Goal: Task Accomplishment & Management: Manage account settings

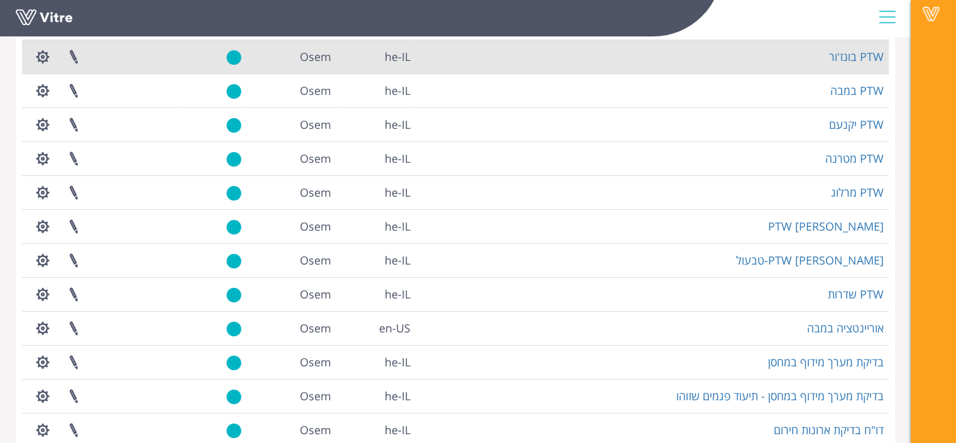
scroll to position [280, 0]
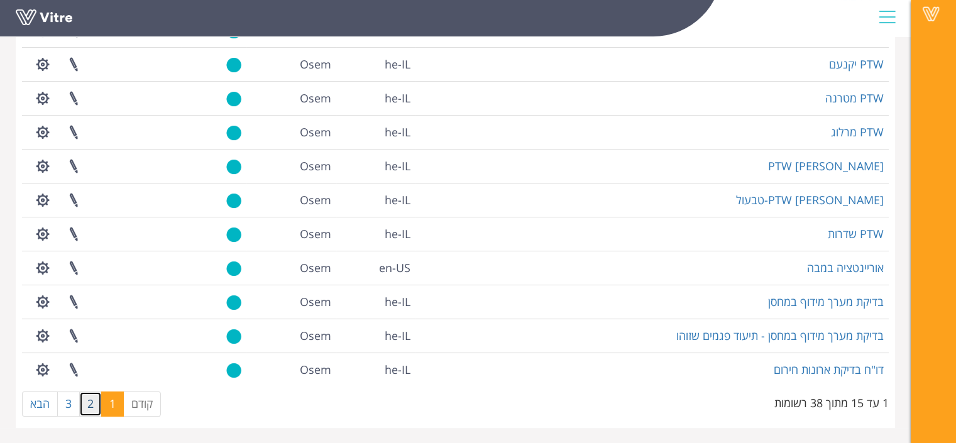
click at [90, 402] on link "2" at bounding box center [90, 403] width 23 height 25
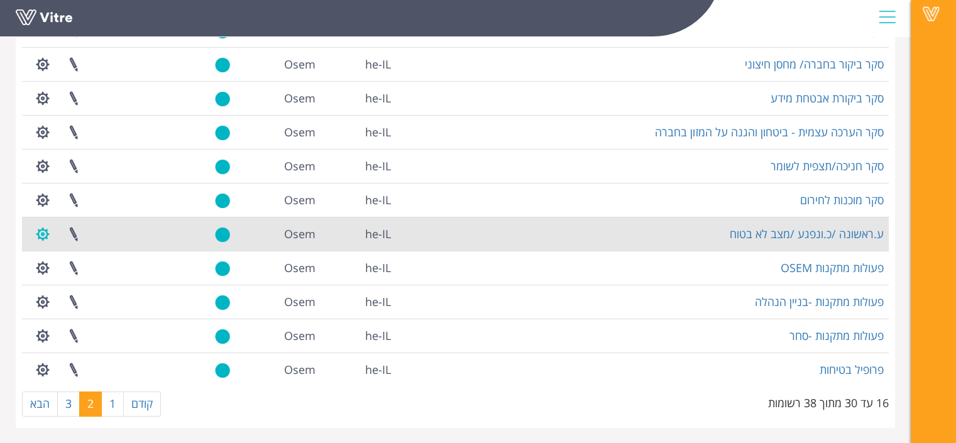
click at [41, 229] on button "button" at bounding box center [42, 233] width 31 height 33
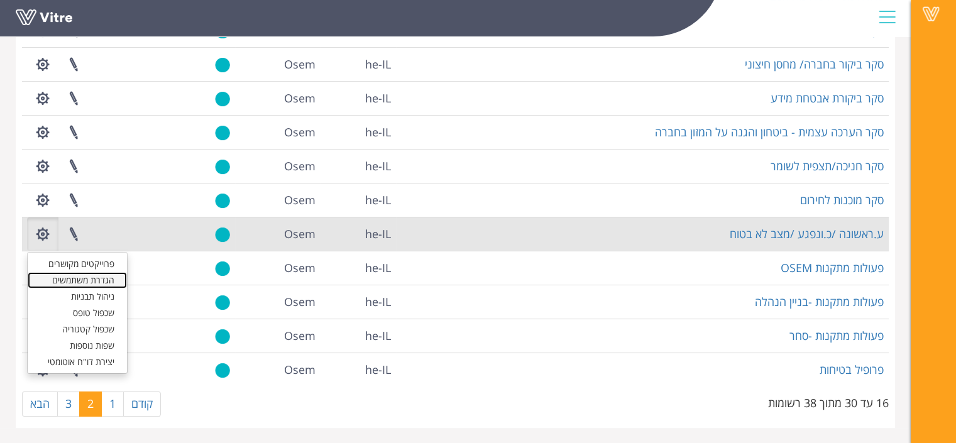
click at [80, 278] on link "הגדרת משתמשים" at bounding box center [77, 280] width 99 height 16
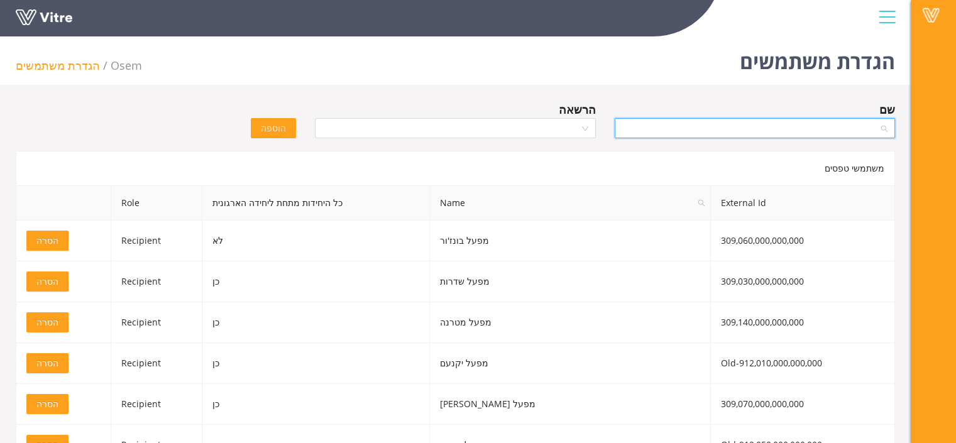
click at [684, 126] on input "search" at bounding box center [750, 128] width 256 height 19
type input "n"
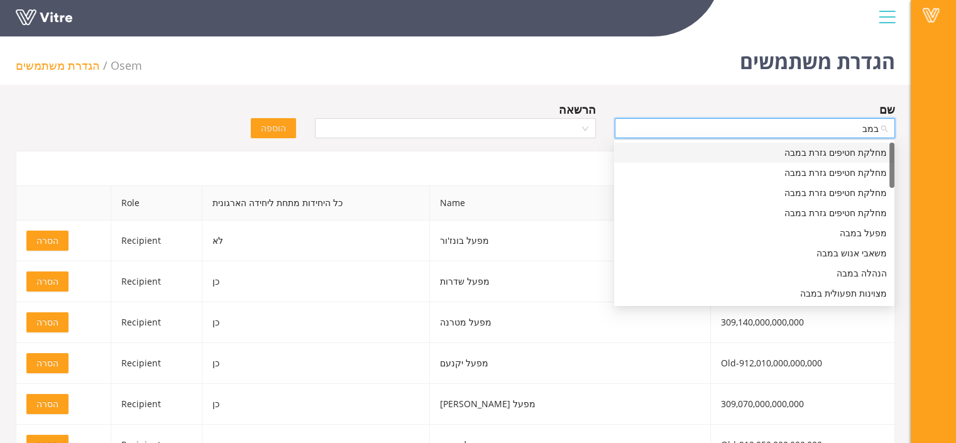
type input "במבה"
click at [813, 233] on div "מפעל במבה" at bounding box center [753, 233] width 265 height 14
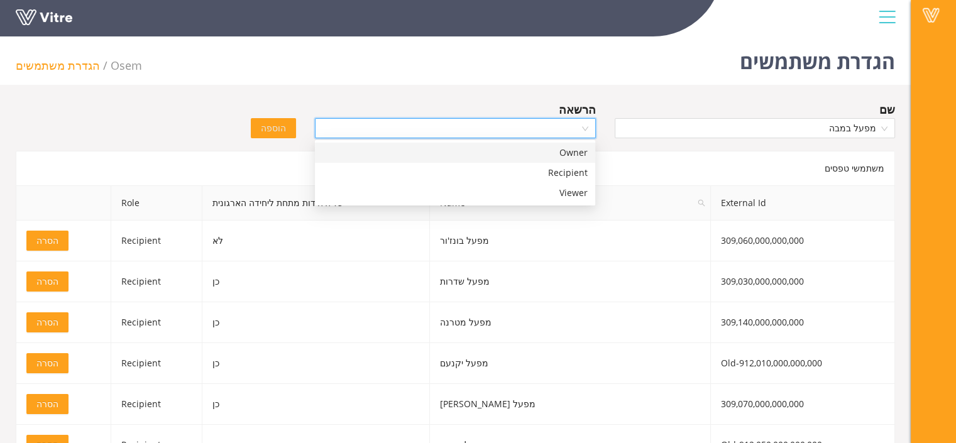
click at [506, 119] on input "search" at bounding box center [450, 128] width 256 height 19
click at [501, 170] on div "Recipient" at bounding box center [454, 173] width 265 height 14
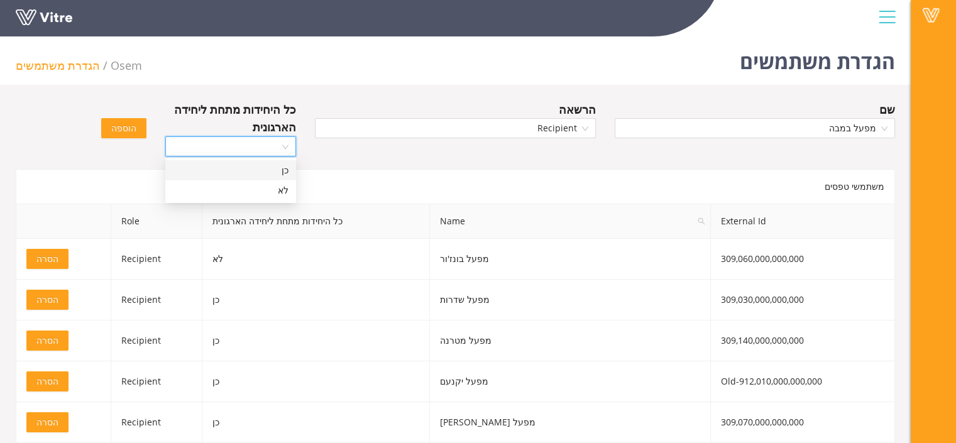
click at [204, 138] on input "search" at bounding box center [226, 146] width 107 height 19
click at [217, 173] on div "כן" at bounding box center [231, 170] width 116 height 14
click at [128, 130] on span "הוספה" at bounding box center [123, 128] width 25 height 14
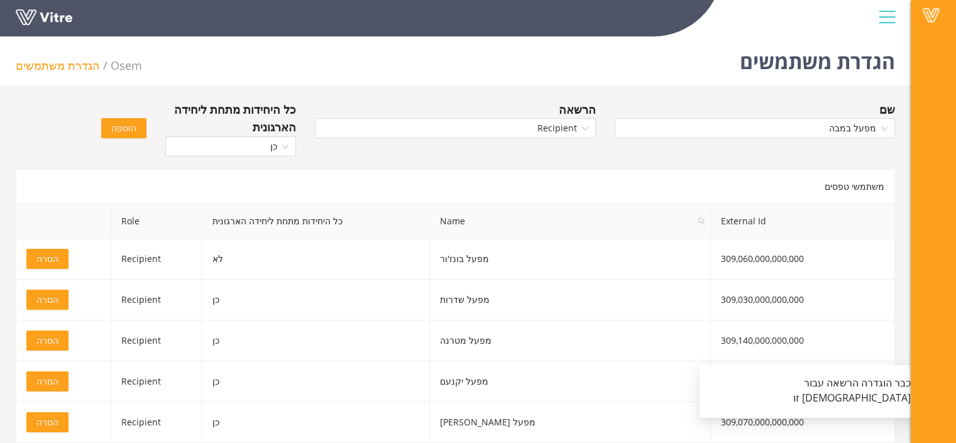
click at [128, 130] on span "הוספה" at bounding box center [123, 128] width 25 height 14
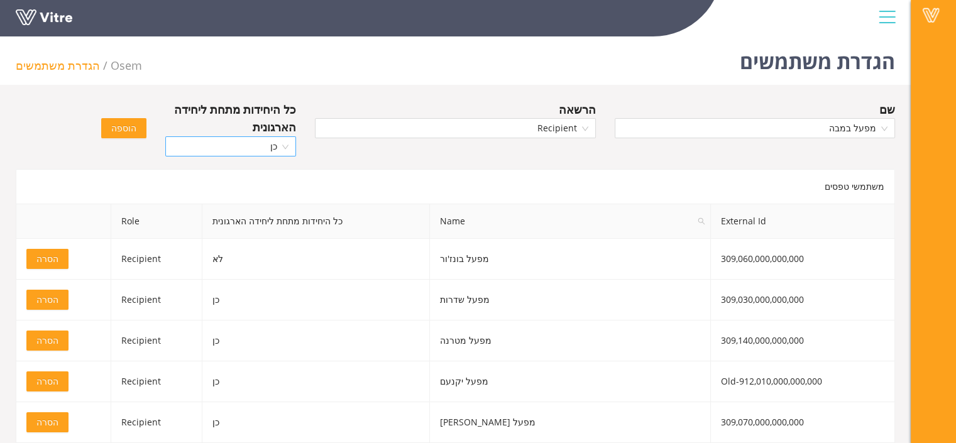
click at [272, 145] on span "כן" at bounding box center [231, 146] width 116 height 19
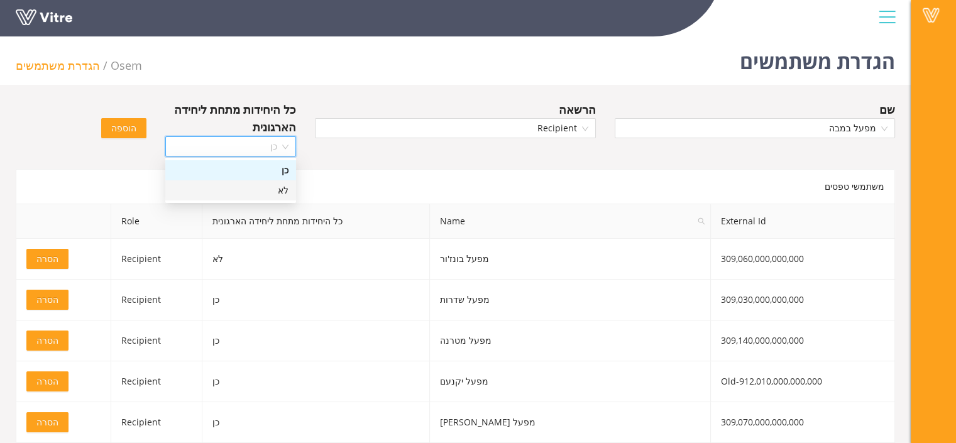
click at [270, 185] on div "לא" at bounding box center [231, 190] width 116 height 14
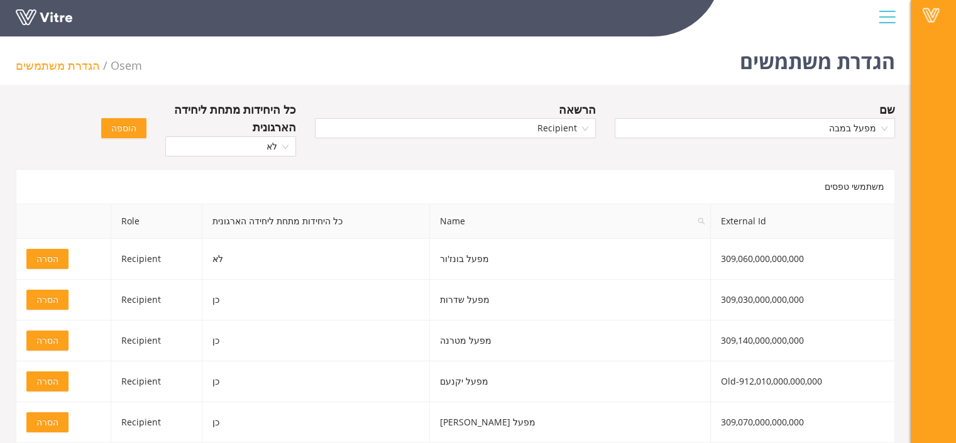
click at [126, 130] on span "הוספה" at bounding box center [123, 128] width 25 height 14
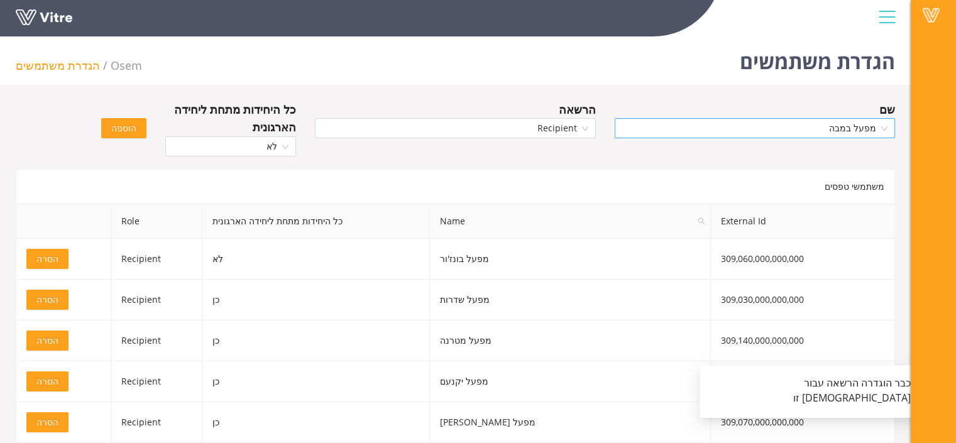
scroll to position [28580, 0]
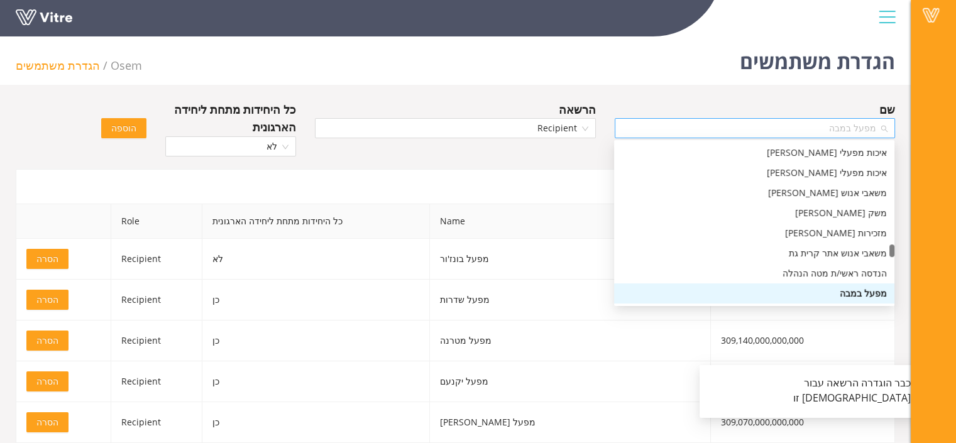
click at [703, 135] on span "מפעל במבה" at bounding box center [754, 128] width 265 height 19
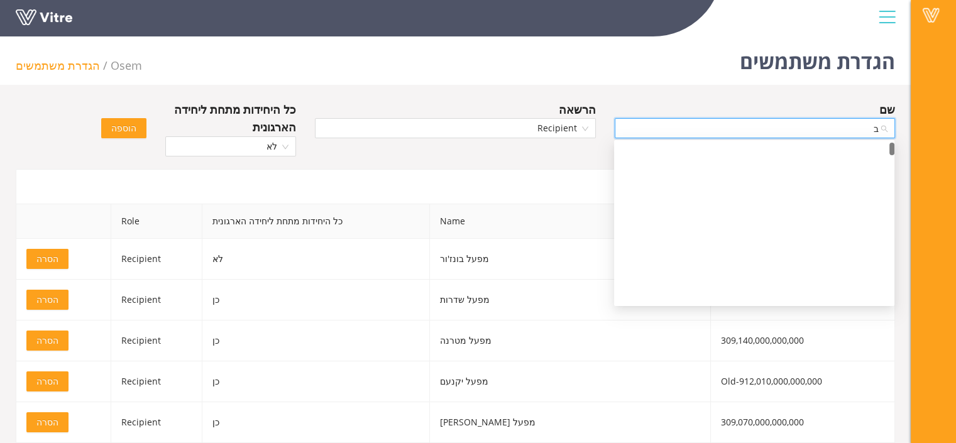
scroll to position [0, 0]
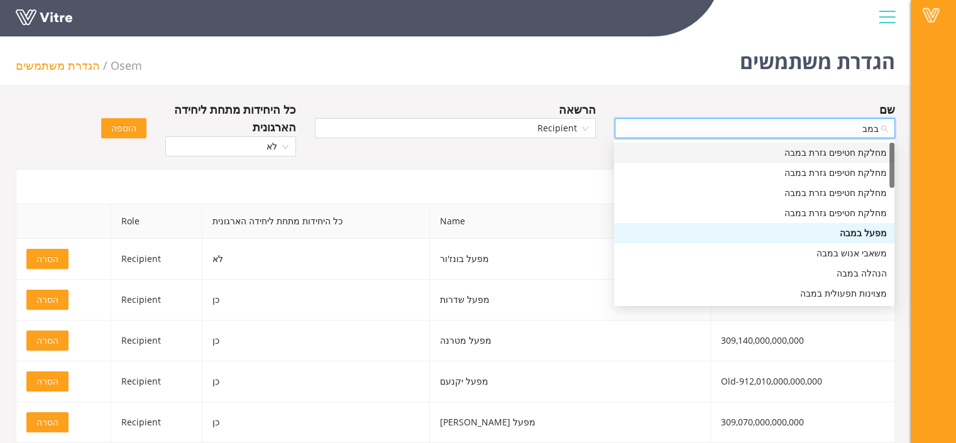
type input "במבה"
click at [826, 151] on div "מחלקת חטיפים גזרת במבה" at bounding box center [753, 153] width 265 height 14
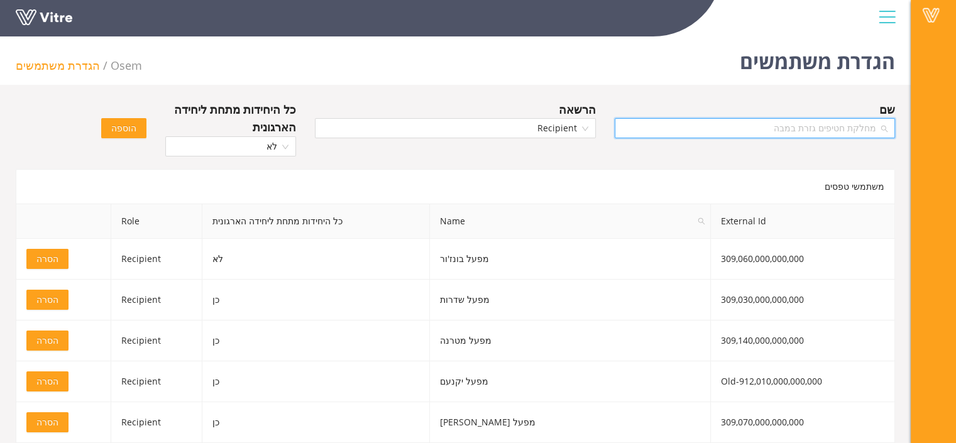
scroll to position [26760, 0]
click at [880, 133] on span "מחלקת חטיפים גזרת במבה" at bounding box center [754, 128] width 265 height 19
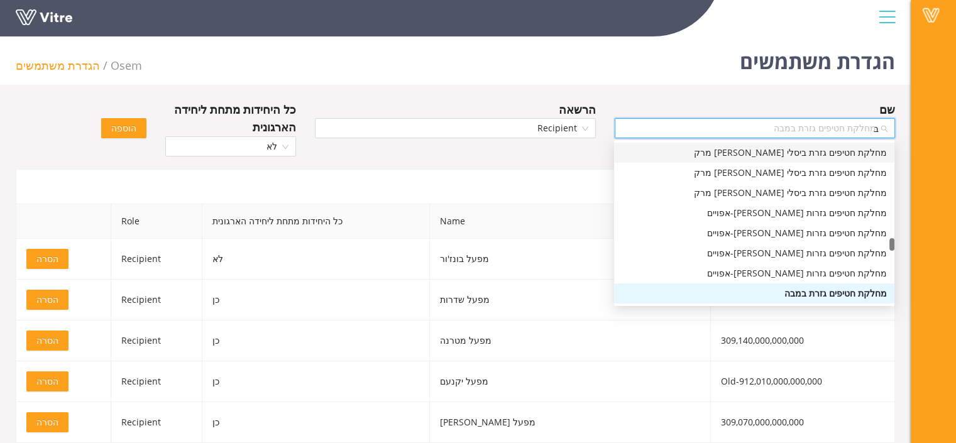
scroll to position [0, 0]
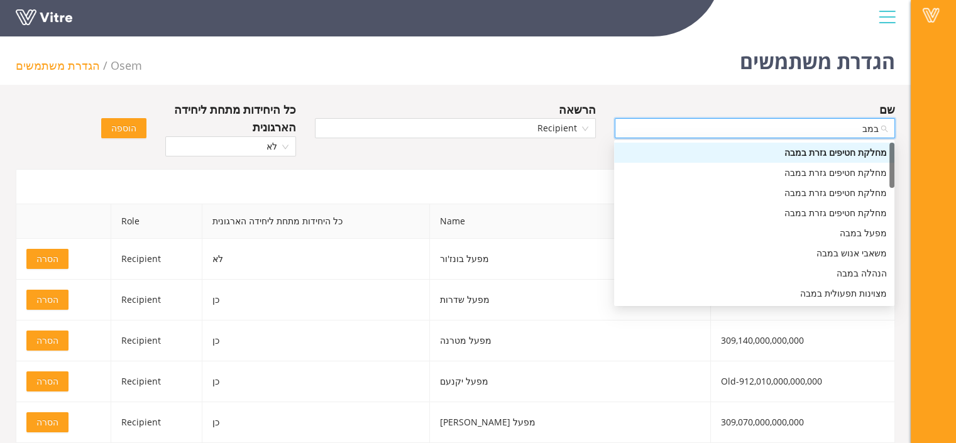
type input "במבה"
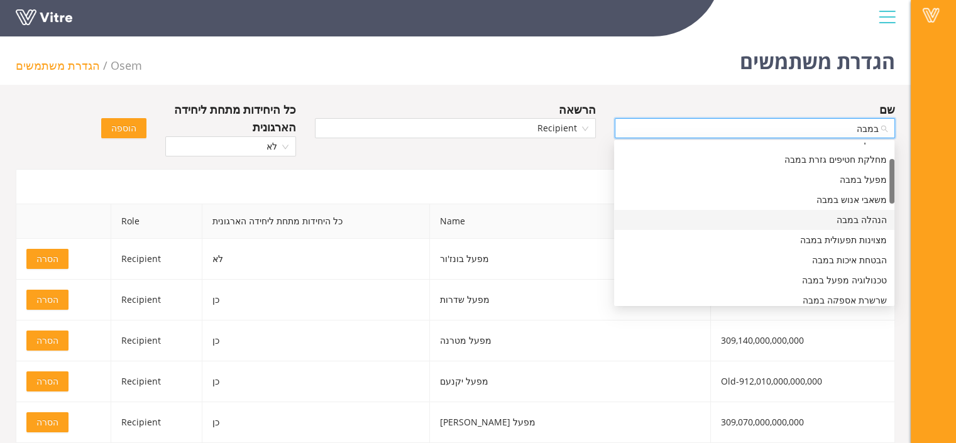
scroll to position [58, 0]
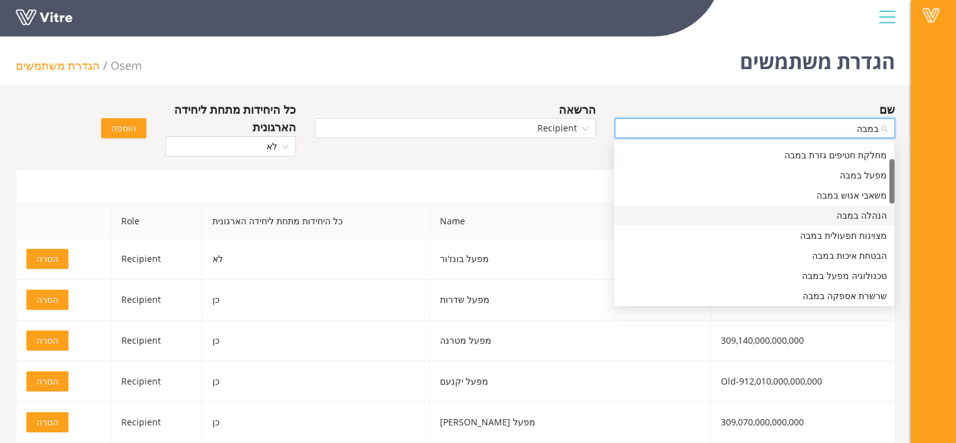
click at [849, 222] on div "הנהלה במבה" at bounding box center [754, 215] width 280 height 20
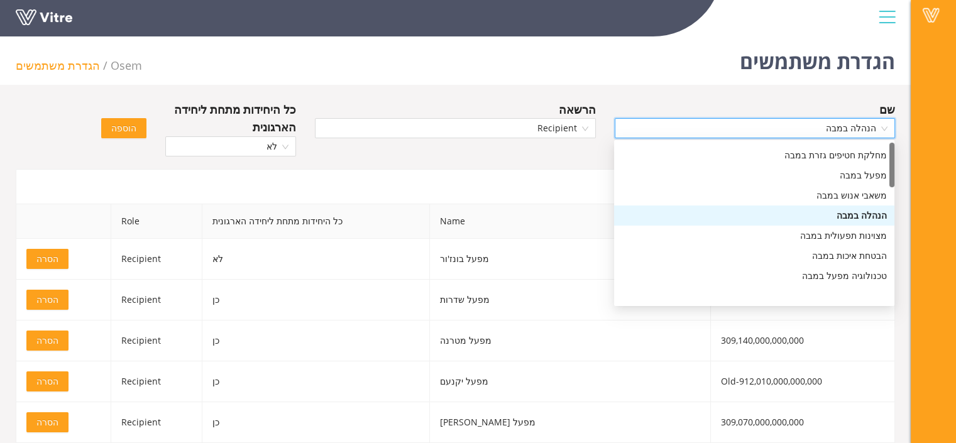
scroll to position [0, 0]
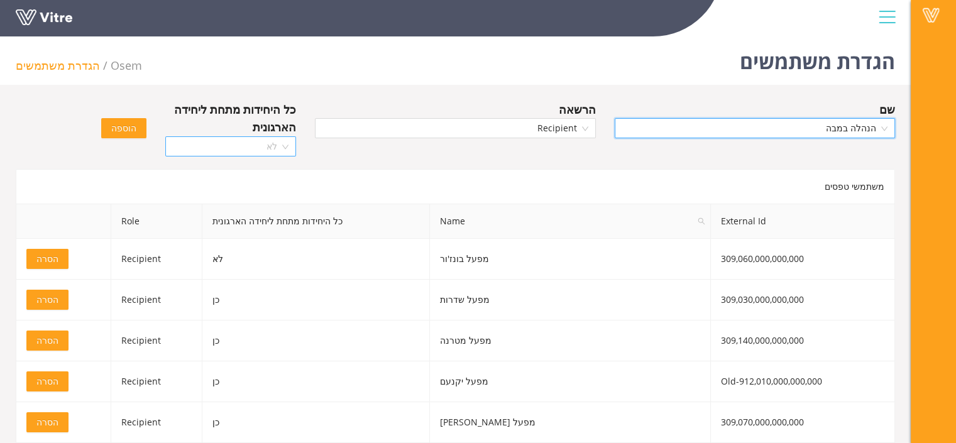
click at [224, 145] on span "לא" at bounding box center [231, 146] width 116 height 19
click at [254, 175] on div "כן" at bounding box center [231, 170] width 116 height 14
click at [121, 136] on button "הוספה" at bounding box center [123, 128] width 45 height 20
